Goal: Information Seeking & Learning: Learn about a topic

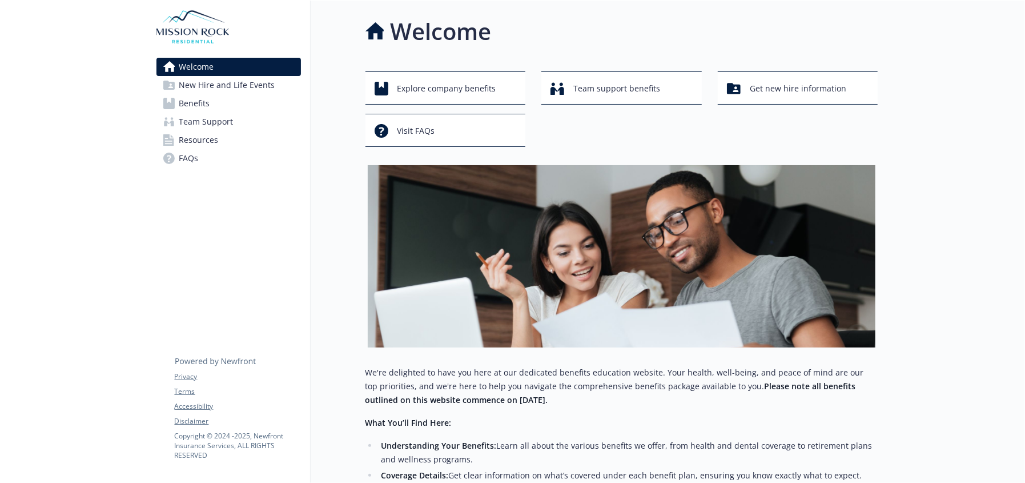
click at [243, 89] on span "New Hire and Life Events" at bounding box center [227, 85] width 96 height 18
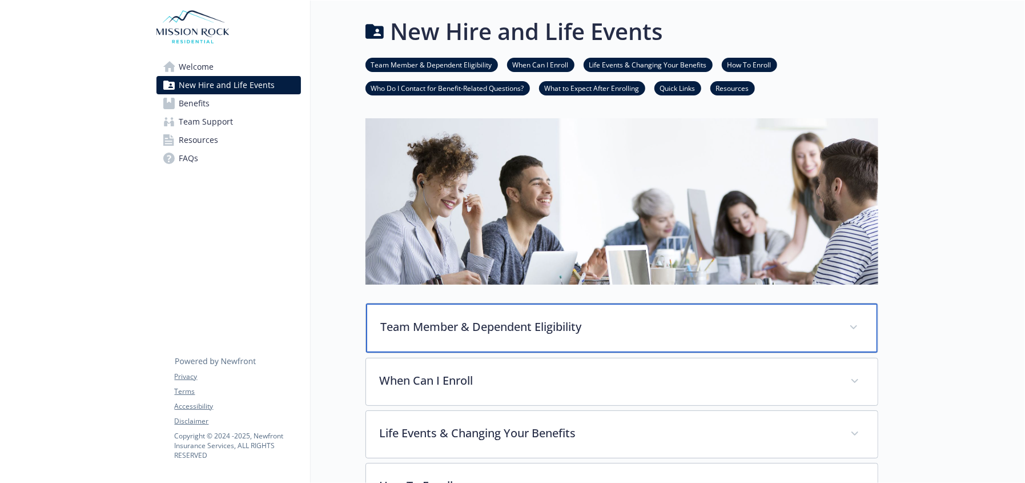
click at [561, 318] on p "Team Member & Dependent Eligibility" at bounding box center [608, 326] width 455 height 17
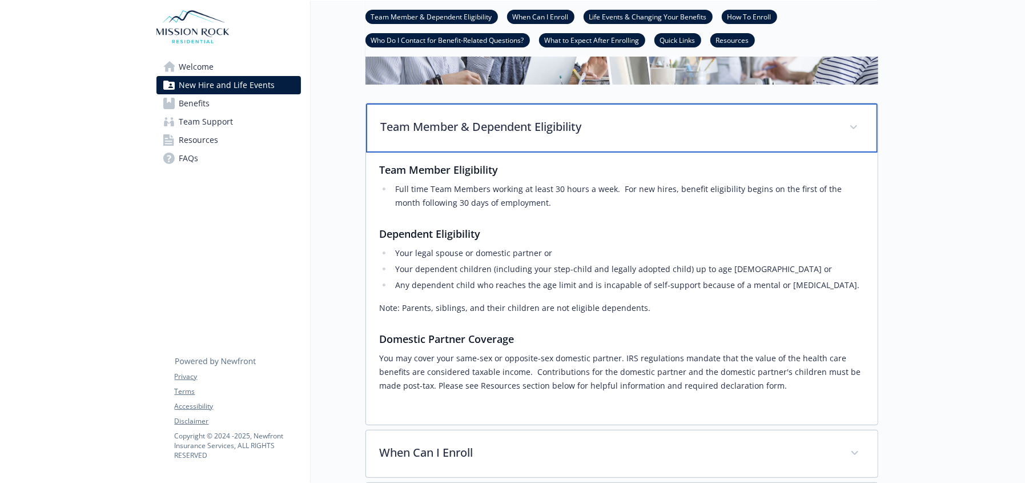
scroll to position [399, 0]
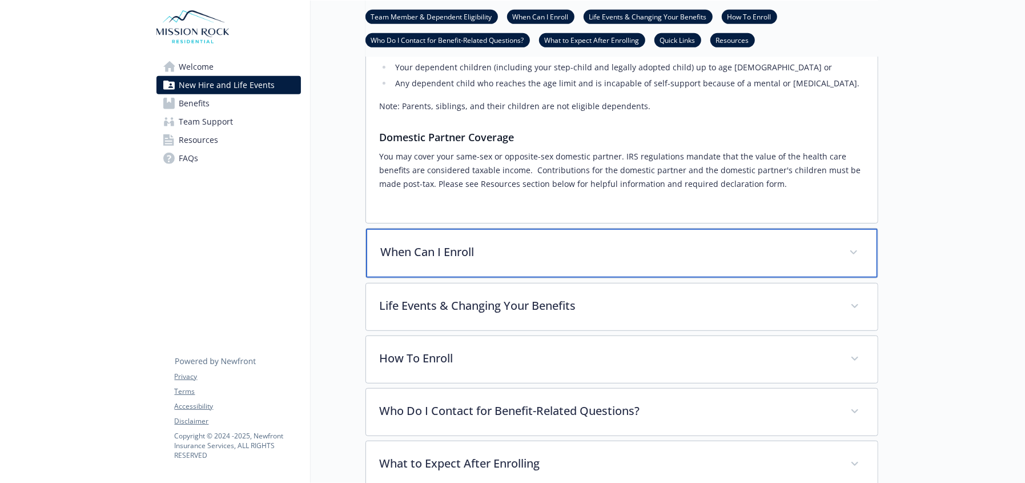
click at [465, 250] on p "When Can I Enroll" at bounding box center [608, 251] width 455 height 17
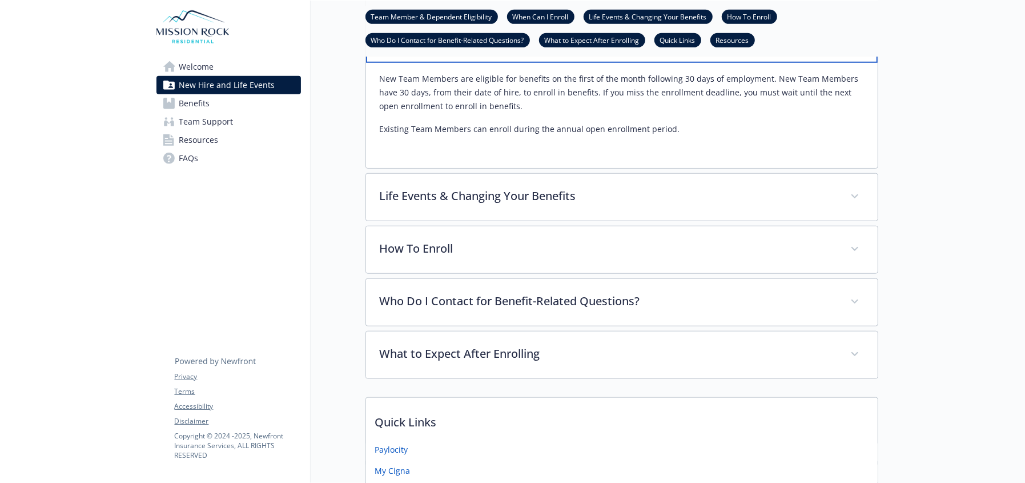
scroll to position [628, 0]
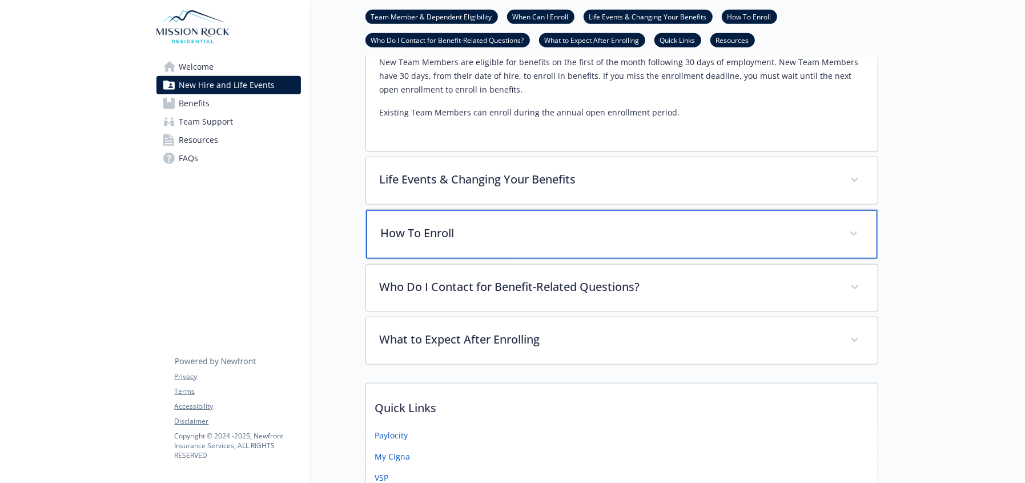
click at [423, 239] on p "How To Enroll" at bounding box center [608, 232] width 455 height 17
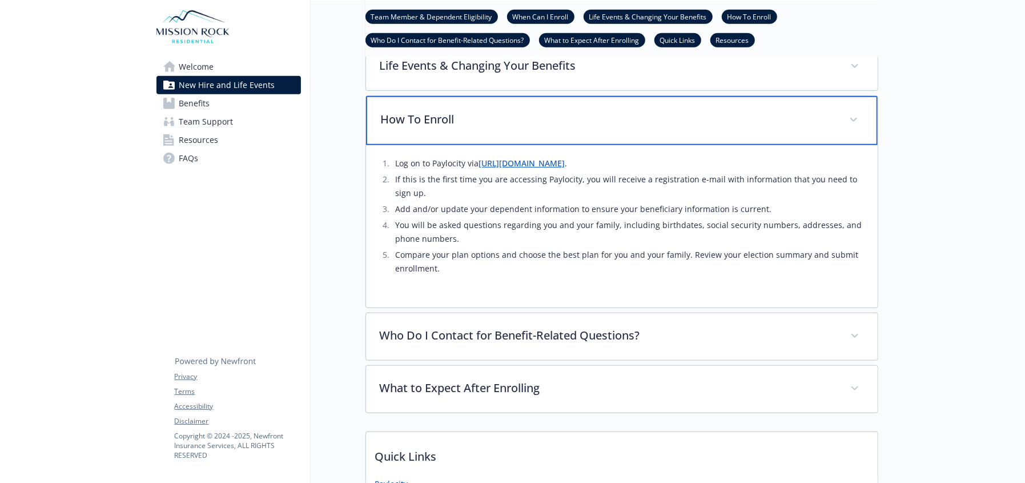
scroll to position [742, 0]
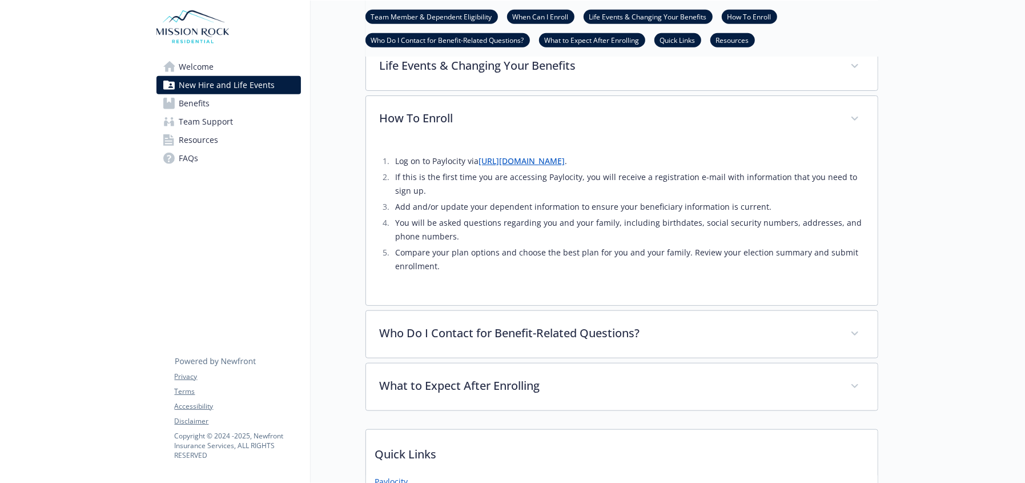
click at [199, 103] on span "Benefits" at bounding box center [194, 103] width 31 height 18
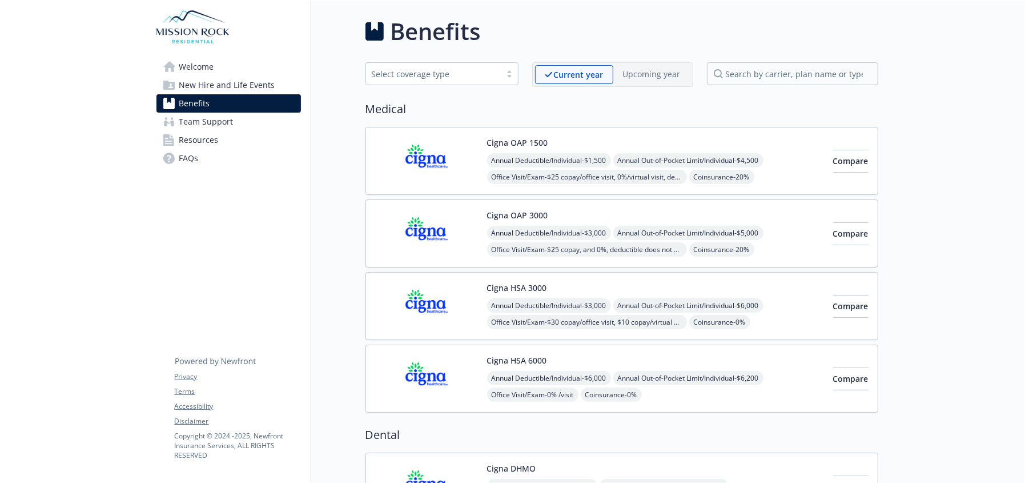
click at [182, 152] on span "FAQs" at bounding box center [188, 158] width 19 height 18
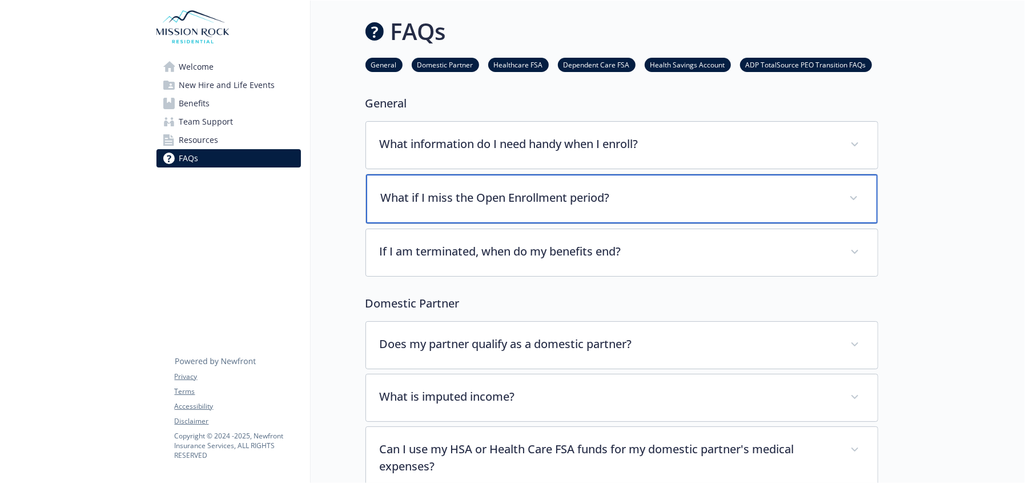
click at [513, 208] on div "What if I miss the Open Enrollment period?" at bounding box center [622, 198] width 512 height 49
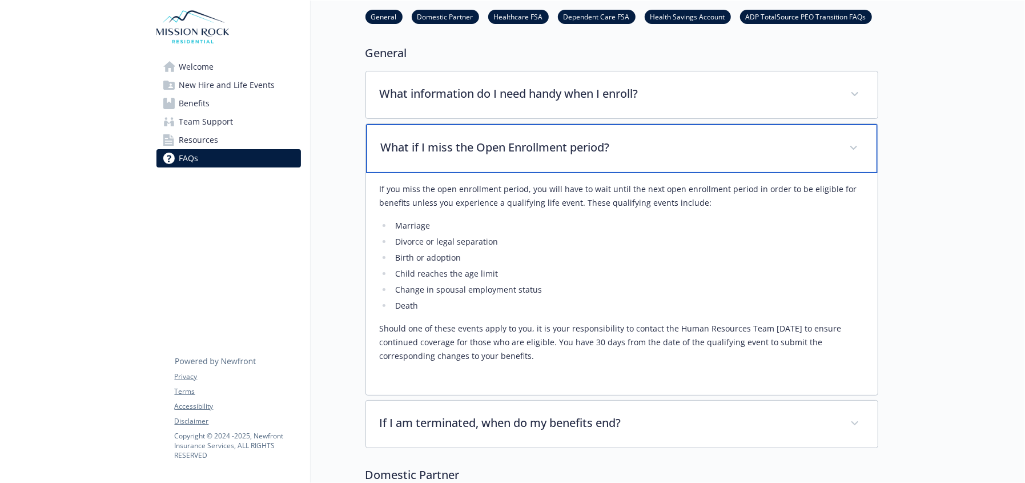
scroll to position [114, 0]
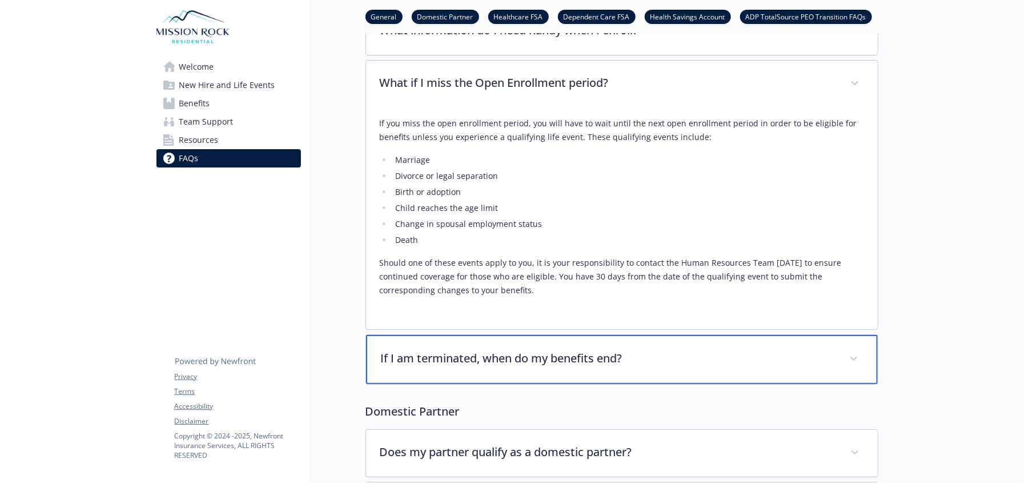
click at [646, 344] on div "If I am terminated, when do my benefits end?" at bounding box center [622, 359] width 512 height 49
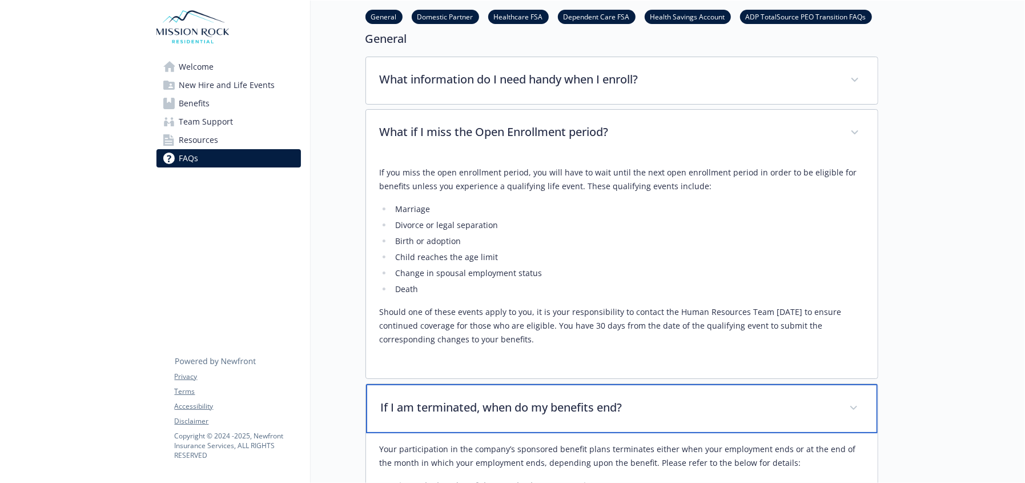
scroll to position [0, 0]
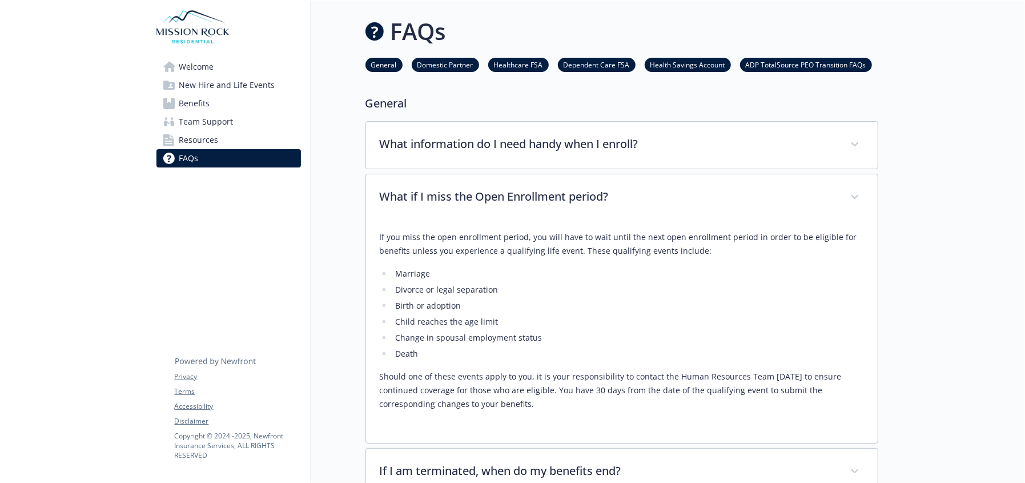
click at [197, 140] on span "Resources" at bounding box center [198, 140] width 39 height 18
